Goal: Download file/media

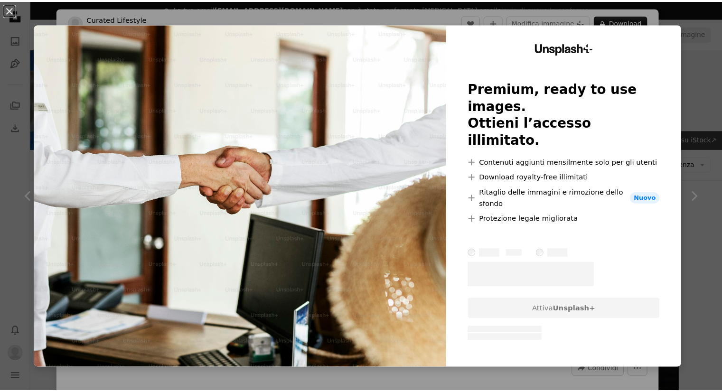
scroll to position [7482, 0]
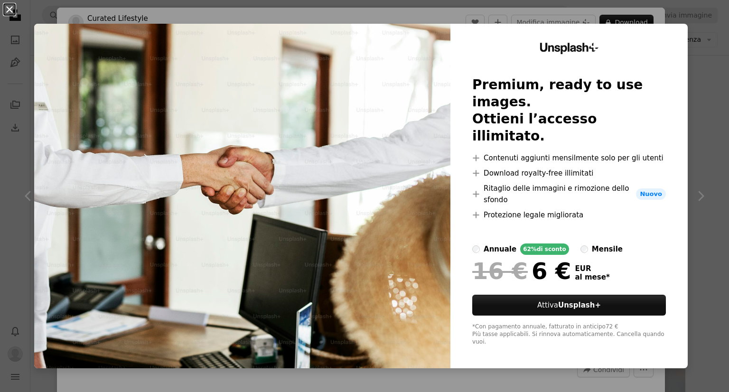
click at [10, 9] on button "An X shape" at bounding box center [9, 9] width 11 height 11
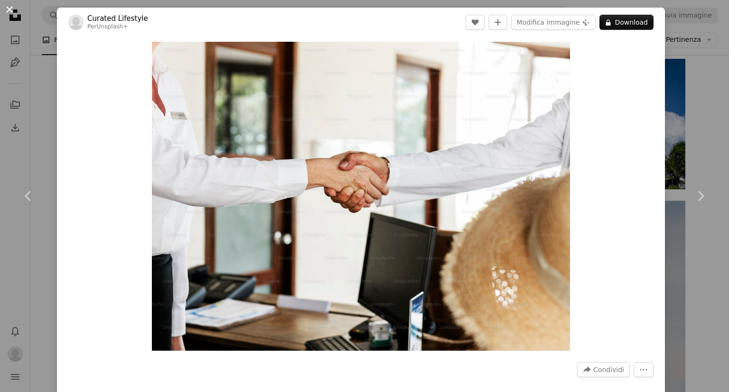
click at [7, 9] on button "An X shape" at bounding box center [9, 9] width 11 height 11
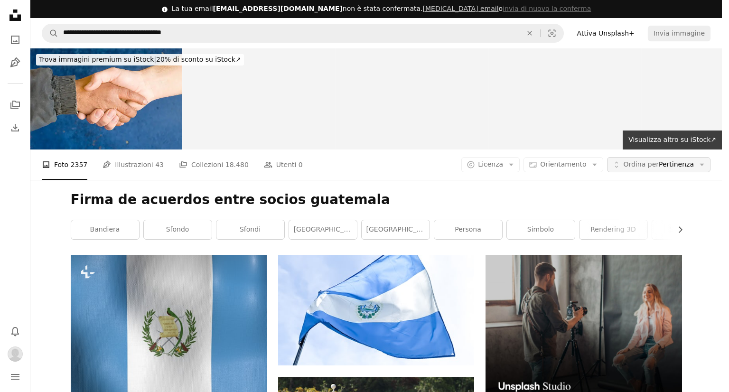
click at [695, 157] on button "Unfold Ordina per Pertinenza Arrow down" at bounding box center [658, 164] width 103 height 15
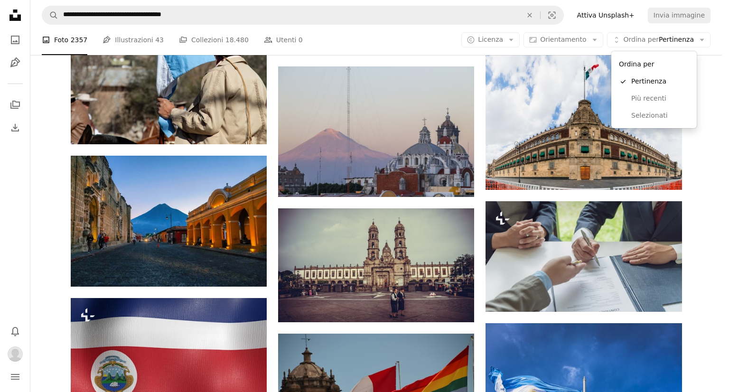
click at [511, 42] on body "**********" at bounding box center [361, 196] width 722 height 392
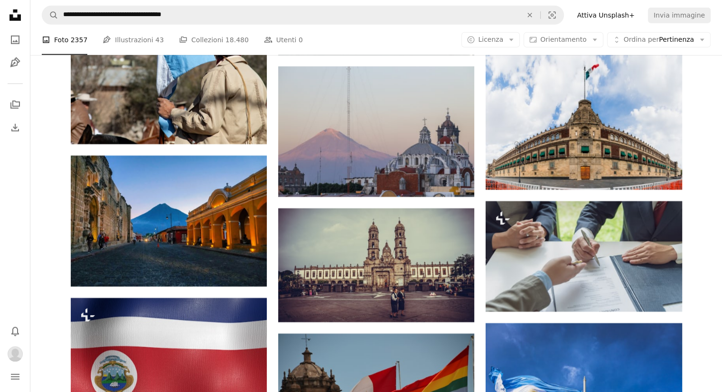
click at [503, 42] on span "Licenza" at bounding box center [490, 40] width 25 height 8
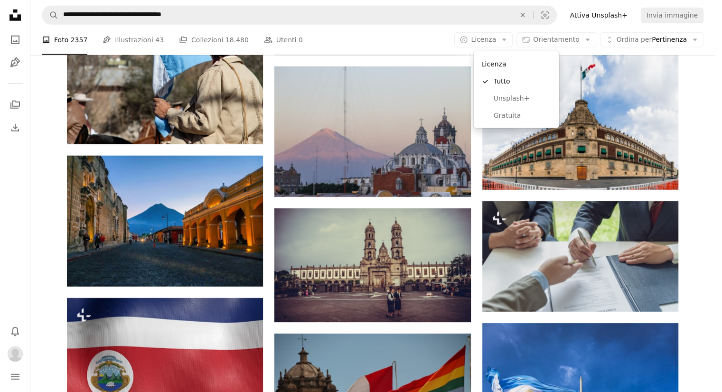
click at [496, 42] on span "Licenza" at bounding box center [483, 40] width 25 height 8
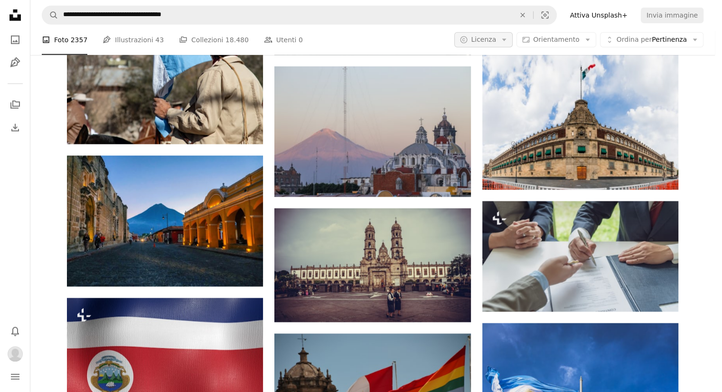
scroll to position [0, 0]
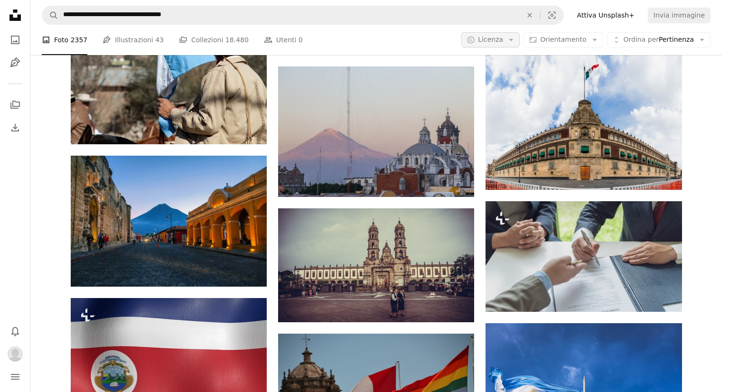
click at [503, 43] on span "Licenza" at bounding box center [490, 40] width 25 height 8
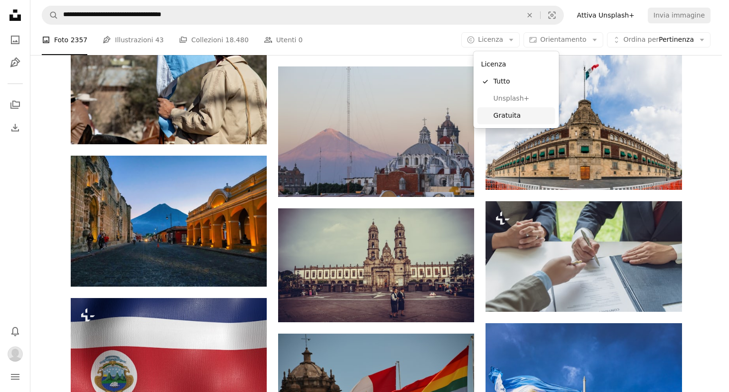
click at [510, 118] on span "Gratuita" at bounding box center [522, 115] width 58 height 9
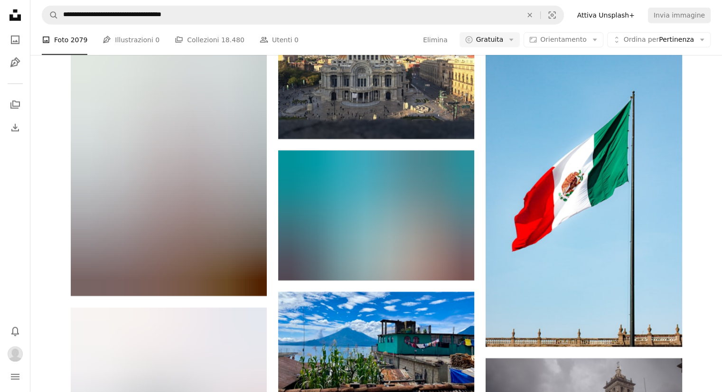
scroll to position [12430, 0]
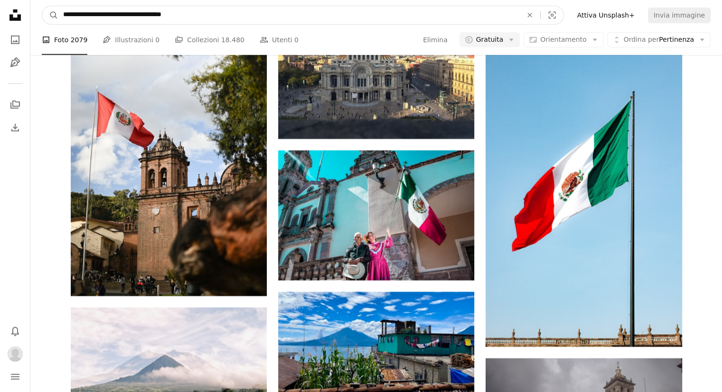
drag, startPoint x: 120, startPoint y: 12, endPoint x: 274, endPoint y: 16, distance: 154.7
click at [274, 16] on input "**********" at bounding box center [288, 15] width 461 height 18
type input "**********"
click button "A magnifying glass" at bounding box center [50, 15] width 16 height 18
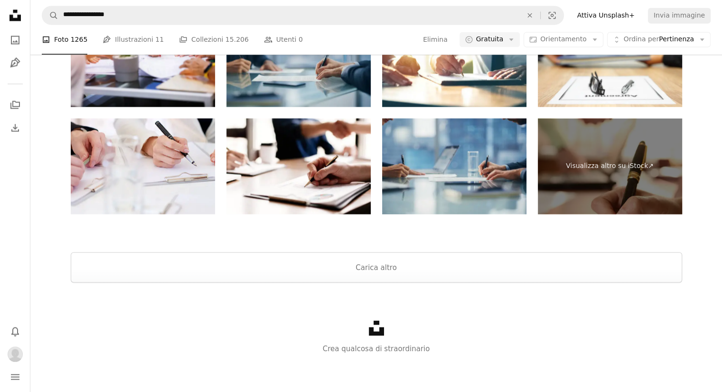
scroll to position [142, 0]
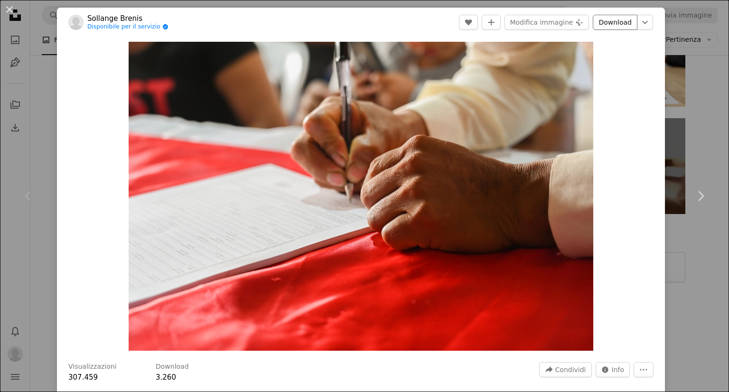
click at [614, 23] on link "Download" at bounding box center [615, 22] width 45 height 15
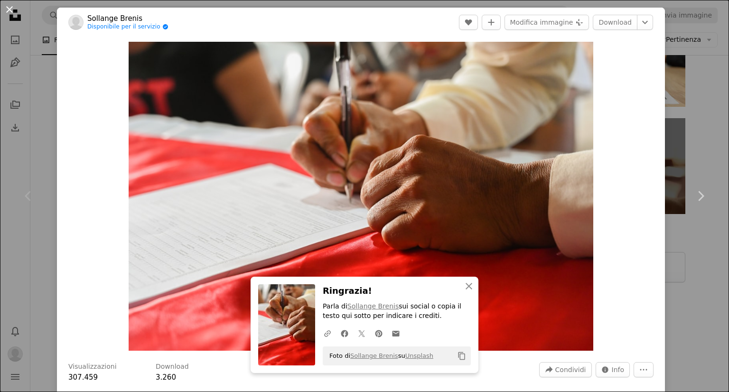
click at [9, 9] on button "An X shape" at bounding box center [9, 9] width 11 height 11
